Goal: Use online tool/utility

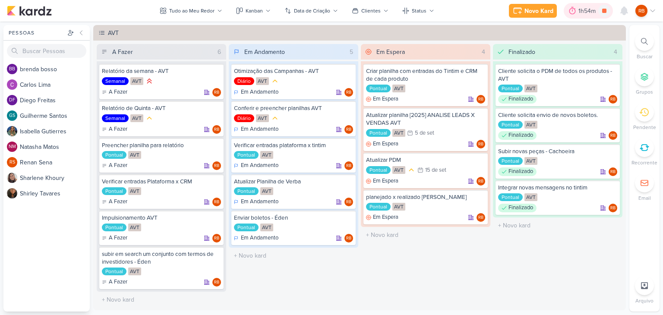
scroll to position [431, 0]
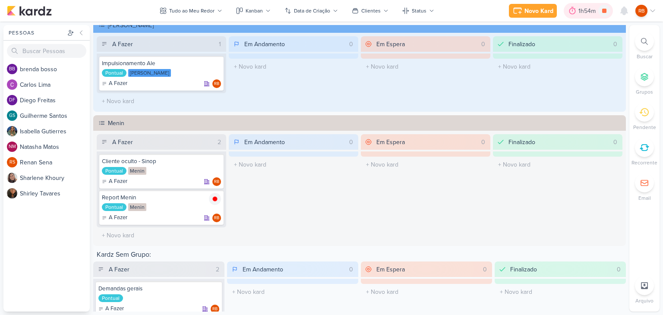
click at [580, 9] on div "1h54m" at bounding box center [588, 10] width 20 height 9
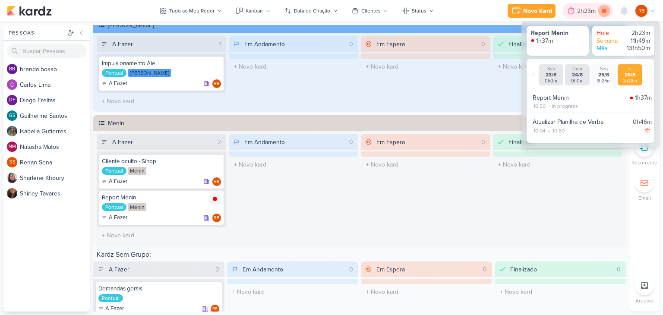
click at [604, 10] on icon at bounding box center [604, 11] width 4 height 4
click at [595, 8] on div "2h23m" at bounding box center [599, 10] width 21 height 9
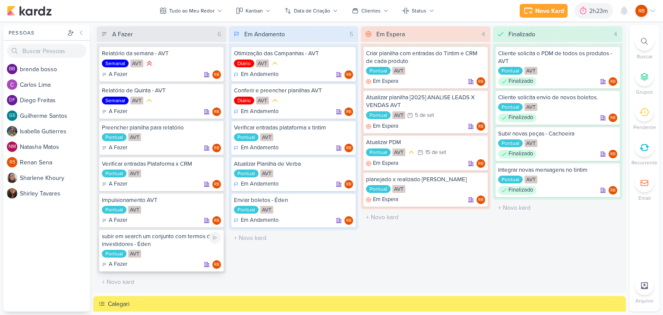
scroll to position [0, 0]
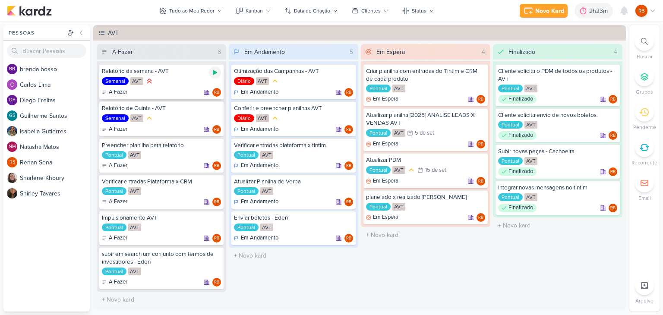
click at [214, 71] on icon at bounding box center [215, 72] width 4 height 5
click at [581, 10] on div "2h23m" at bounding box center [587, 10] width 21 height 9
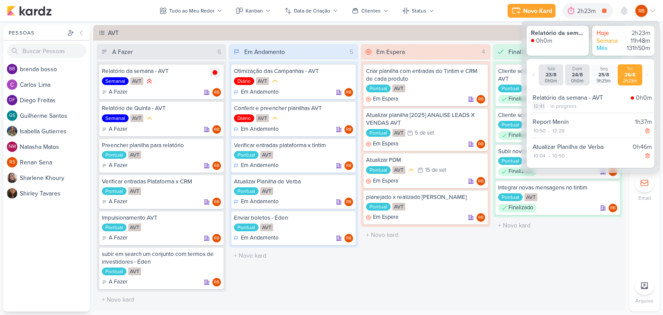
click at [541, 106] on div "12:41" at bounding box center [538, 106] width 13 height 8
select select "12"
click at [550, 116] on select "00 01 02 03 04 05 06 07 08 09 10 11 12 13 14 15 16 17 18 19 20 21 22 23 24 25 2…" at bounding box center [554, 117] width 12 height 10
select select "32"
click at [548, 112] on select "00 01 02 03 04 05 06 07 08 09 10 11 12 13 14 15 16 17 18 19 20 21 22 23 24 25 2…" at bounding box center [554, 117] width 12 height 10
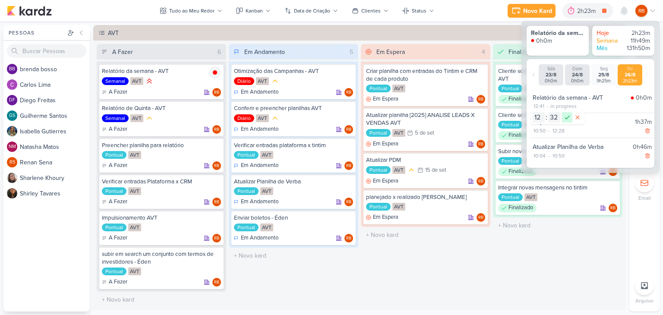
click at [568, 112] on icon at bounding box center [567, 117] width 10 height 10
